Goal: Task Accomplishment & Management: Manage account settings

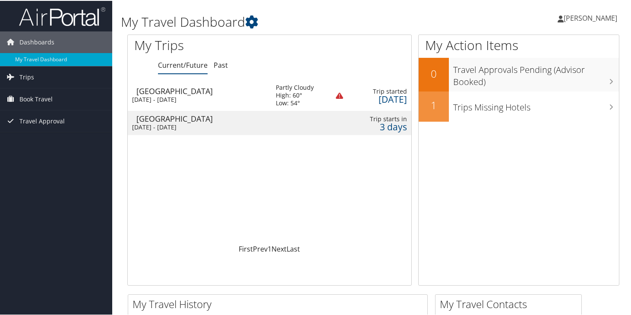
click at [194, 96] on div "[DATE] - [DATE]" at bounding box center [197, 99] width 131 height 8
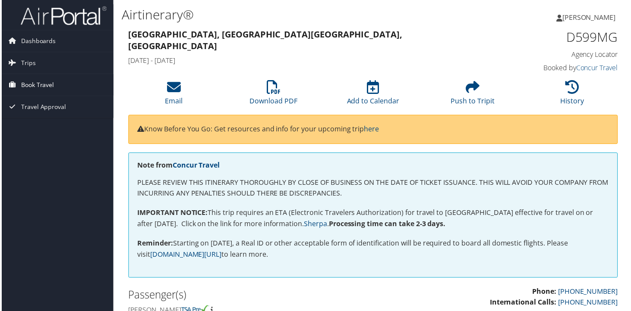
click at [47, 81] on span "Book Travel" at bounding box center [35, 86] width 33 height 22
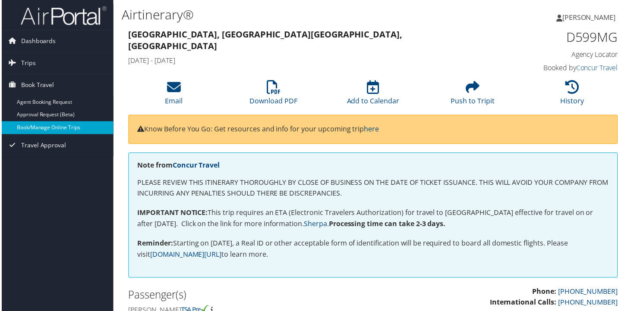
click at [53, 129] on link "Book/Manage Online Trips" at bounding box center [56, 128] width 112 height 13
